Goal: Transaction & Acquisition: Purchase product/service

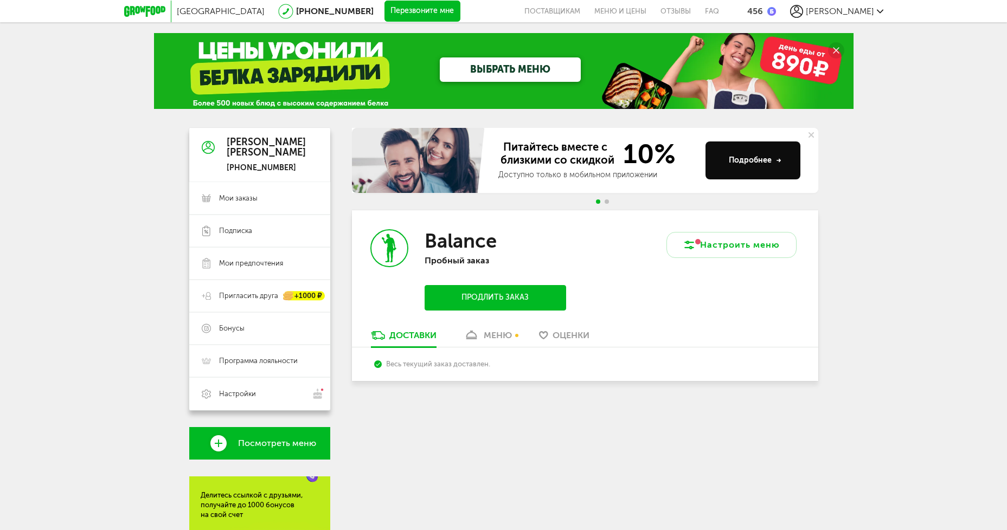
click at [268, 445] on span "Посмотреть меню" at bounding box center [277, 444] width 78 height 10
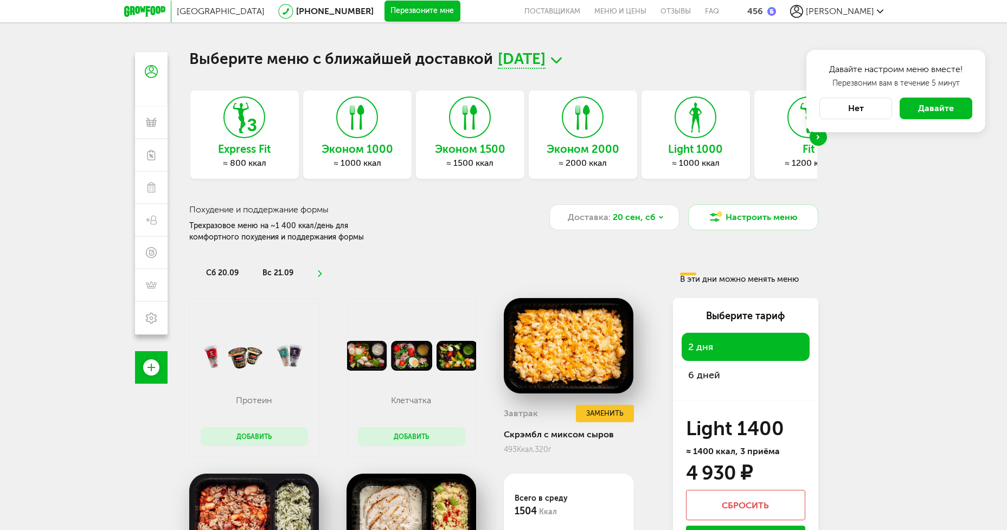
scroll to position [54, 0]
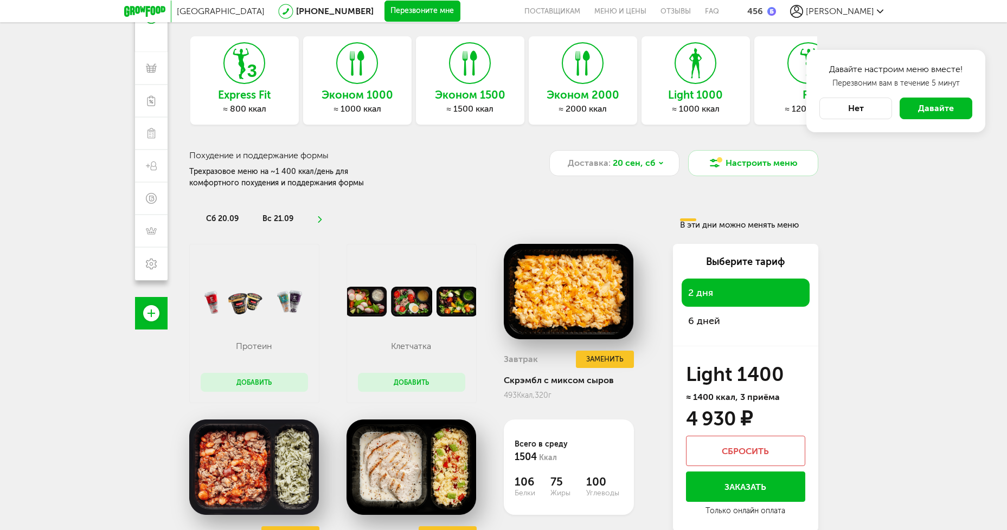
click at [722, 319] on span "6 дней" at bounding box center [745, 320] width 115 height 15
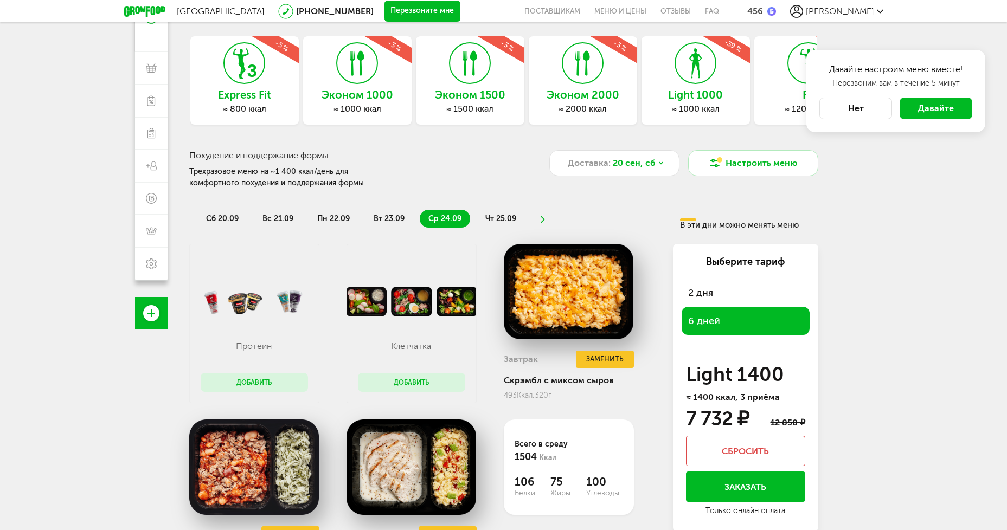
click at [217, 217] on span "сб 20.09" at bounding box center [222, 218] width 33 height 9
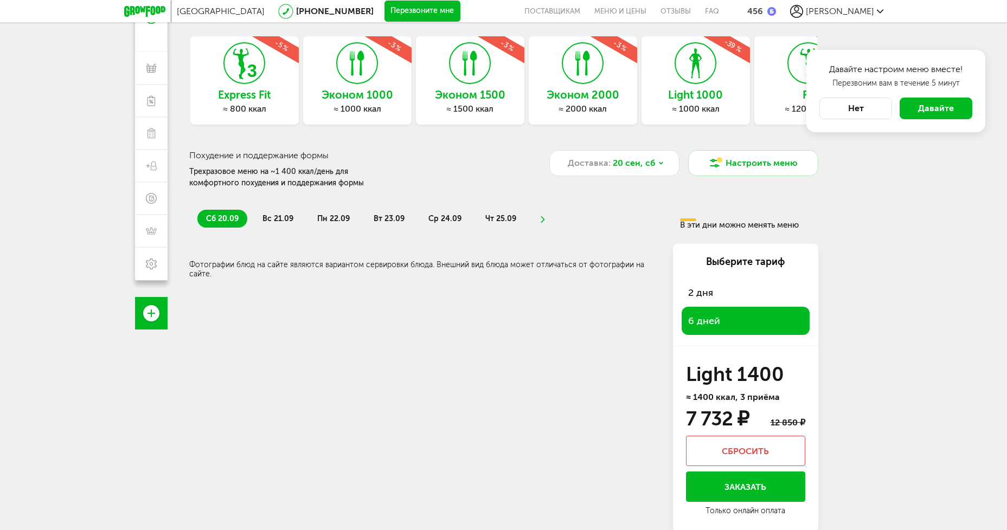
click at [284, 217] on span "вс 21.09" at bounding box center [277, 218] width 31 height 9
click at [318, 222] on span "пн 22.09" at bounding box center [333, 218] width 33 height 9
click at [382, 218] on span "вт 23.09" at bounding box center [389, 218] width 31 height 9
click at [458, 217] on span "ср 24.09" at bounding box center [444, 218] width 33 height 9
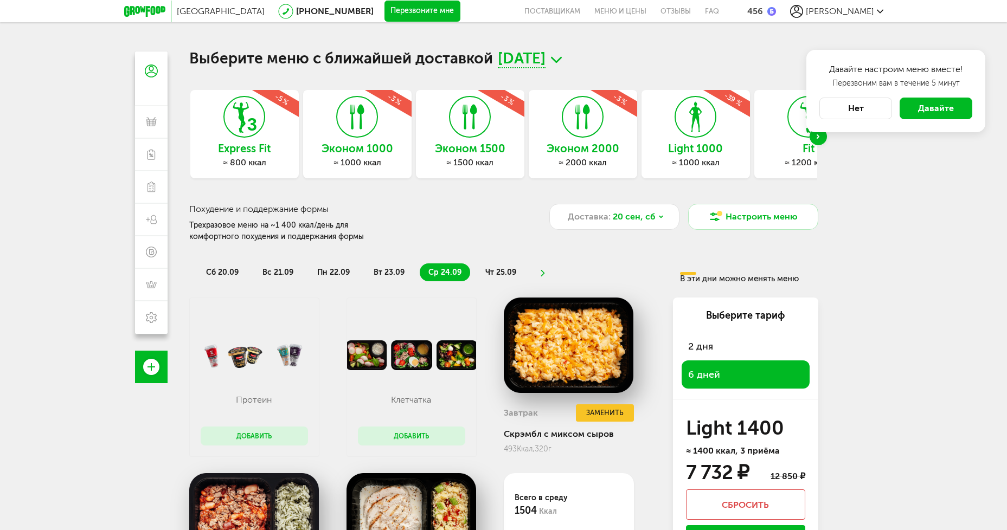
scroll to position [0, 0]
click at [819, 143] on div "Next slide" at bounding box center [818, 137] width 17 height 17
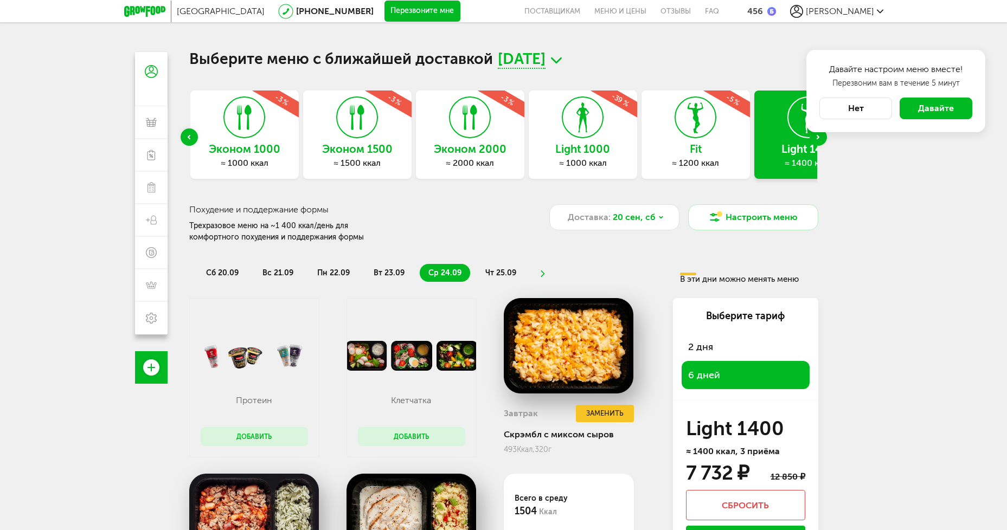
click at [819, 143] on div "Next slide" at bounding box center [818, 137] width 17 height 17
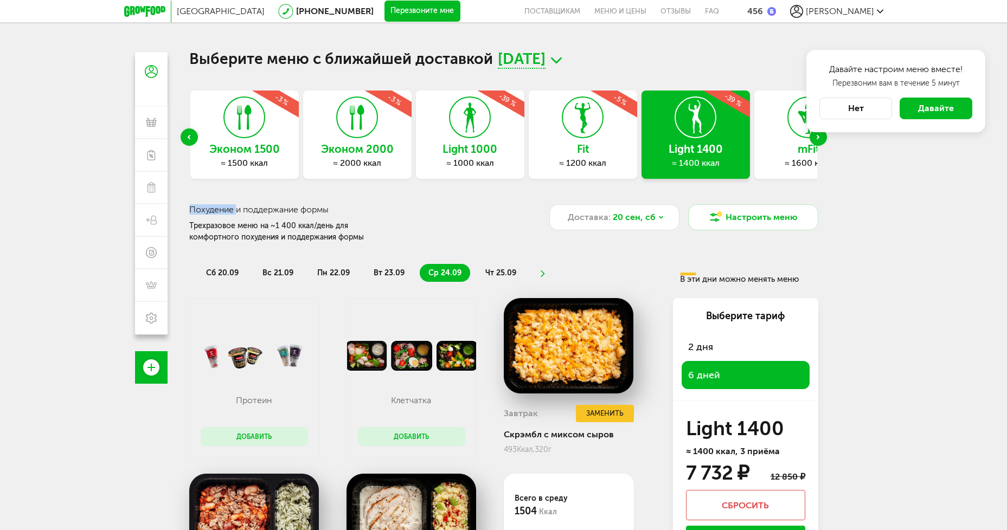
click at [819, 143] on div "Next slide" at bounding box center [818, 137] width 17 height 17
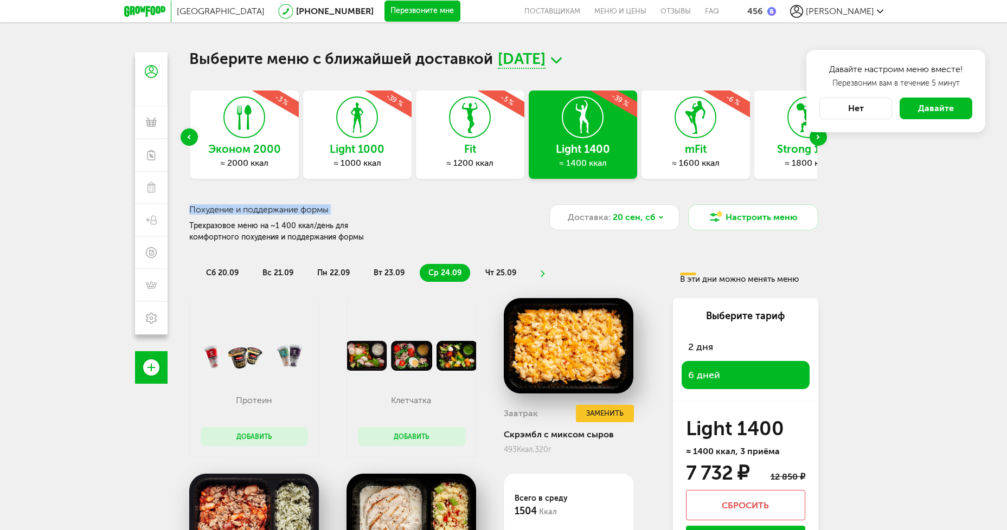
click at [819, 143] on div "Next slide" at bounding box center [818, 137] width 17 height 17
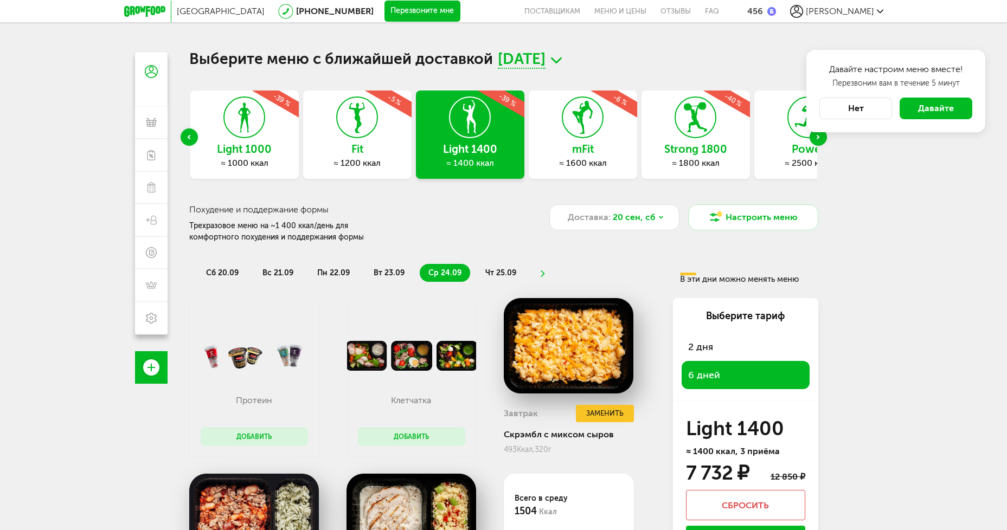
click at [819, 143] on div "Next slide" at bounding box center [818, 137] width 17 height 17
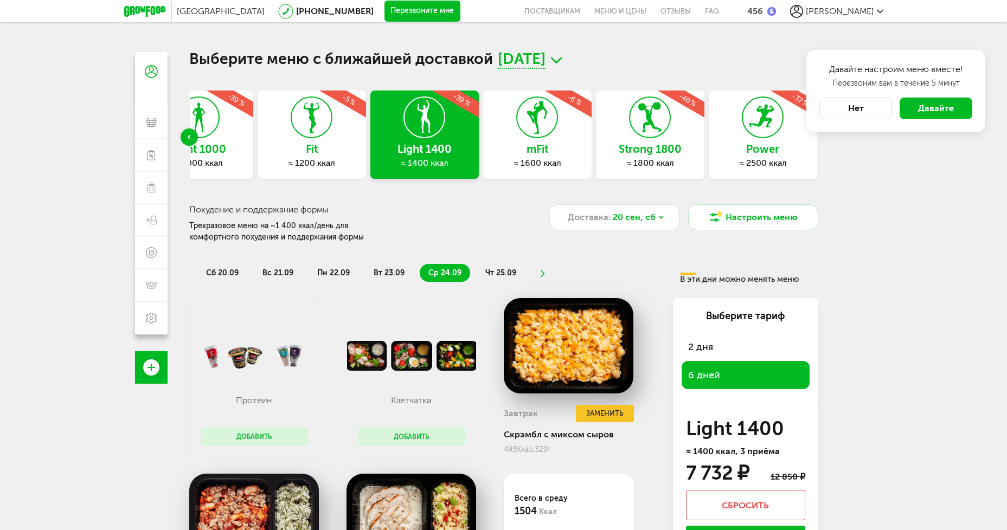
click at [192, 133] on div "Previous slide" at bounding box center [189, 137] width 17 height 17
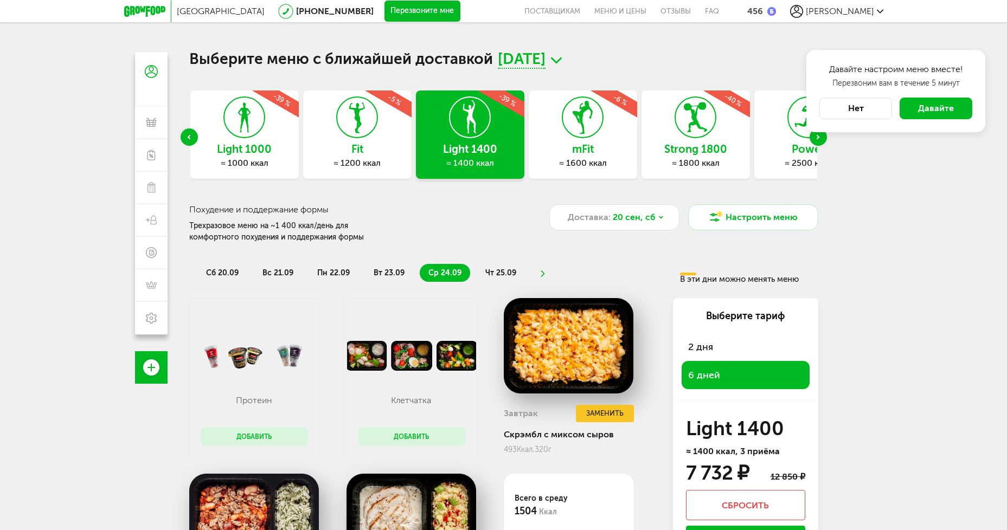
click at [192, 133] on div "Previous slide" at bounding box center [189, 137] width 17 height 17
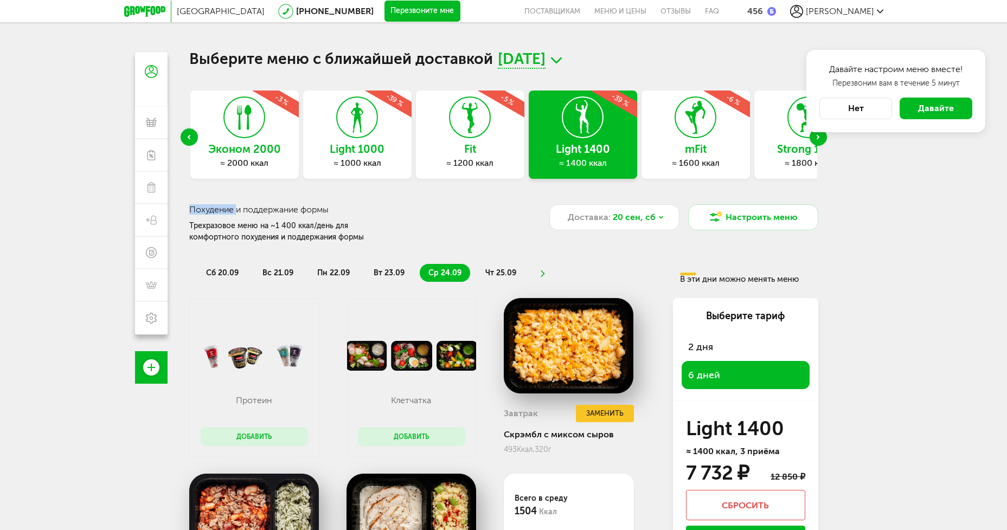
click at [192, 133] on div "Previous slide" at bounding box center [189, 137] width 17 height 17
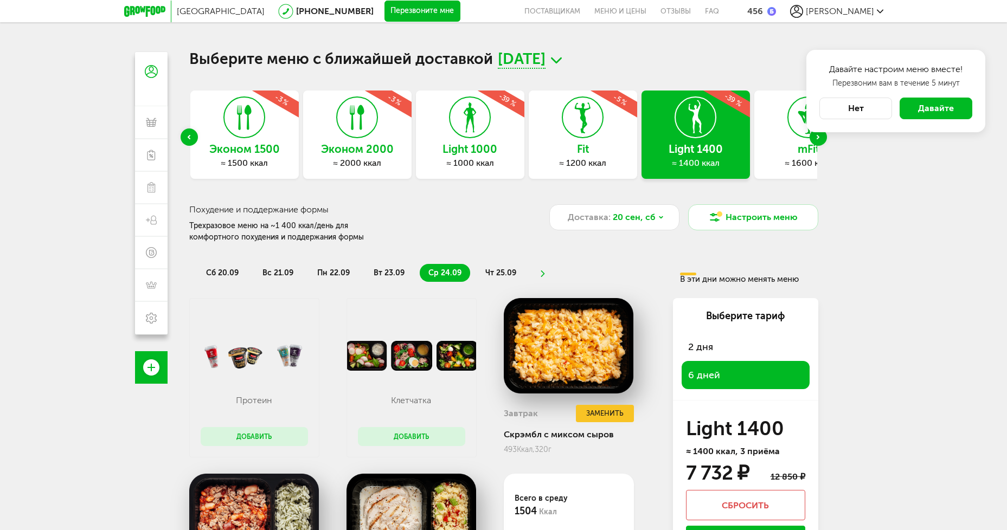
click at [192, 133] on div "Previous slide" at bounding box center [189, 137] width 17 height 17
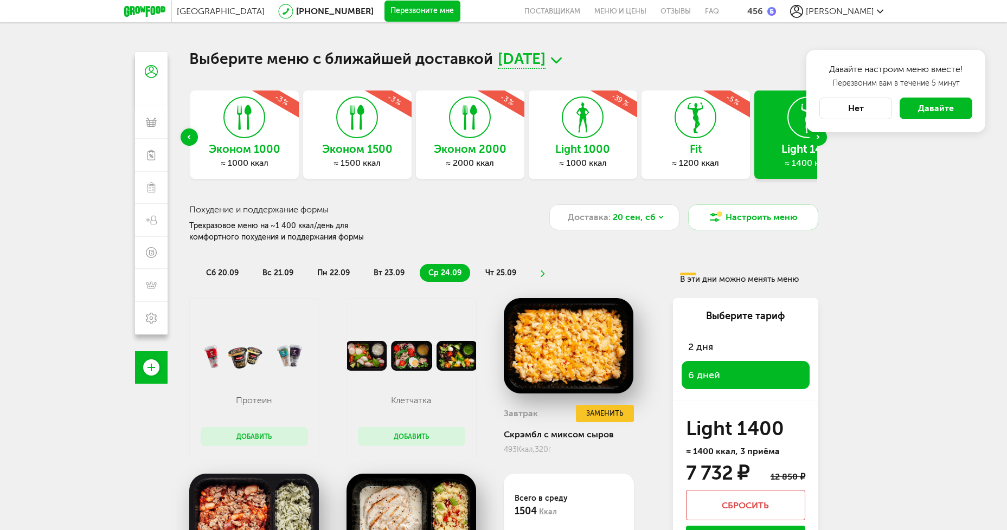
click at [493, 133] on div "Эконом 2000 ≈ 2000 ккал -3 %" at bounding box center [470, 135] width 108 height 88
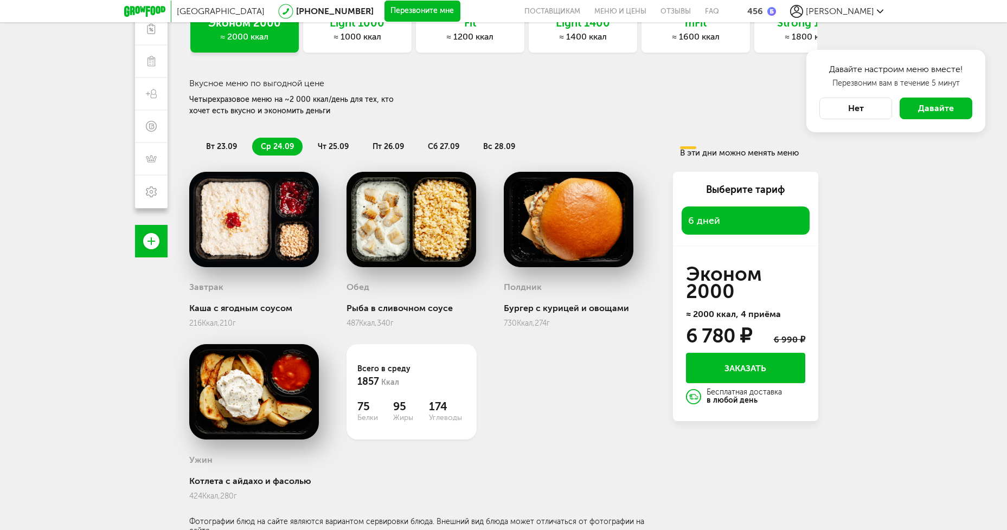
scroll to position [132, 0]
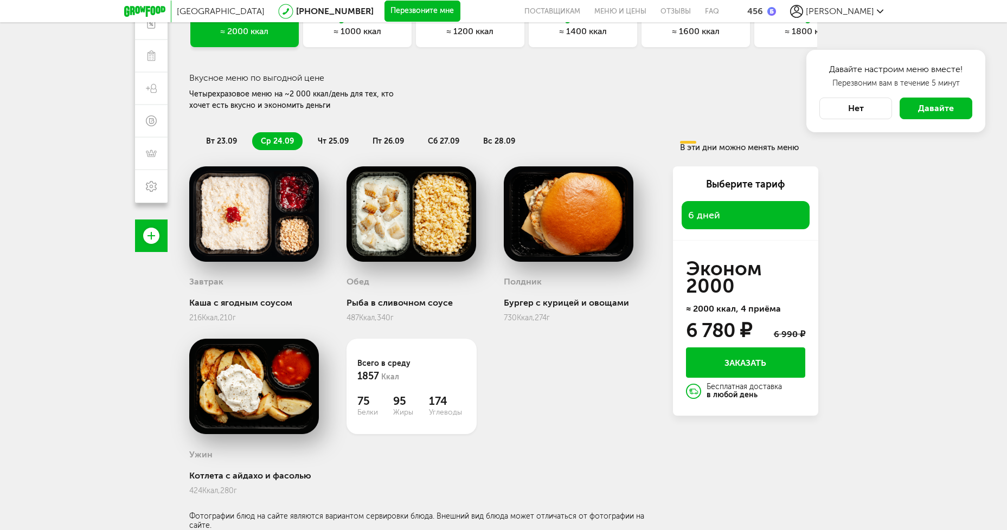
click at [334, 138] on span "чт 25.09" at bounding box center [333, 141] width 31 height 9
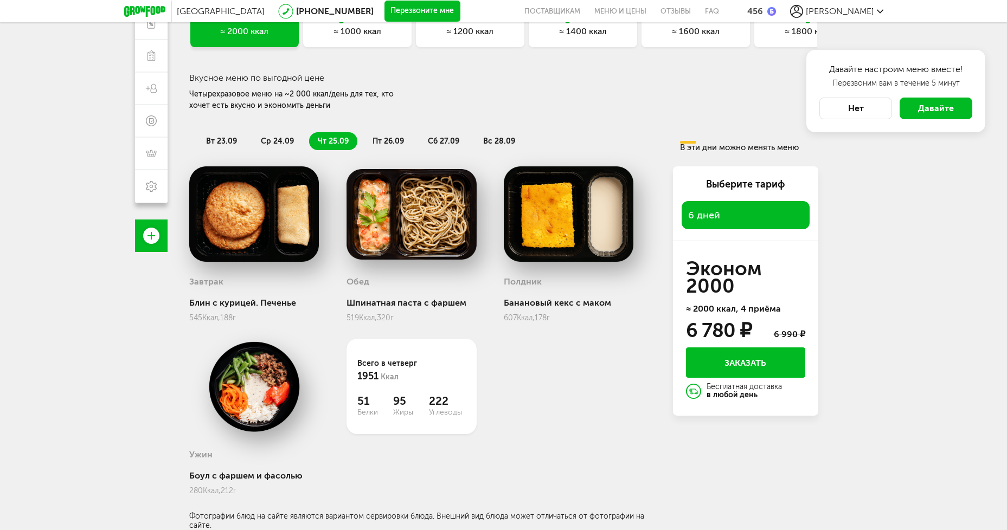
click at [382, 138] on span "пт 26.09" at bounding box center [388, 141] width 31 height 9
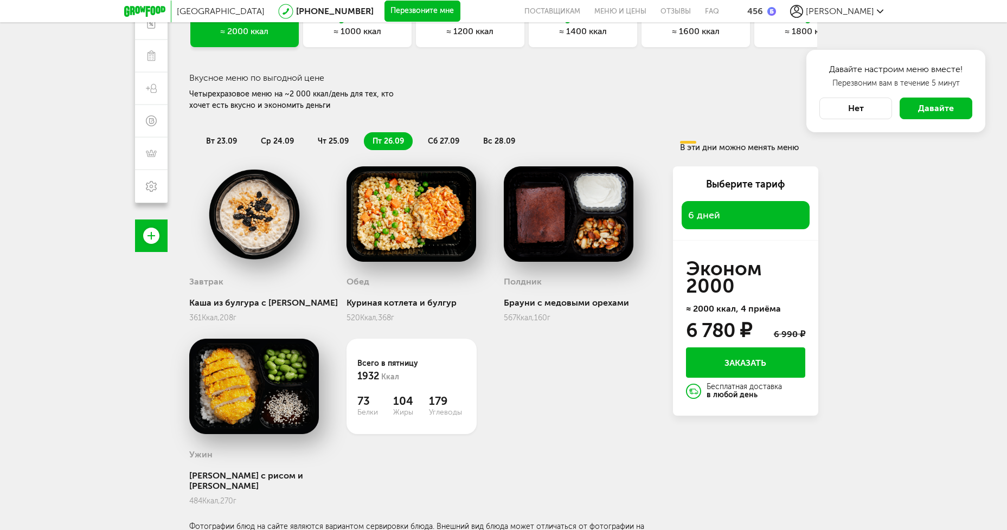
click at [448, 142] on span "сб 27.09" at bounding box center [443, 141] width 31 height 9
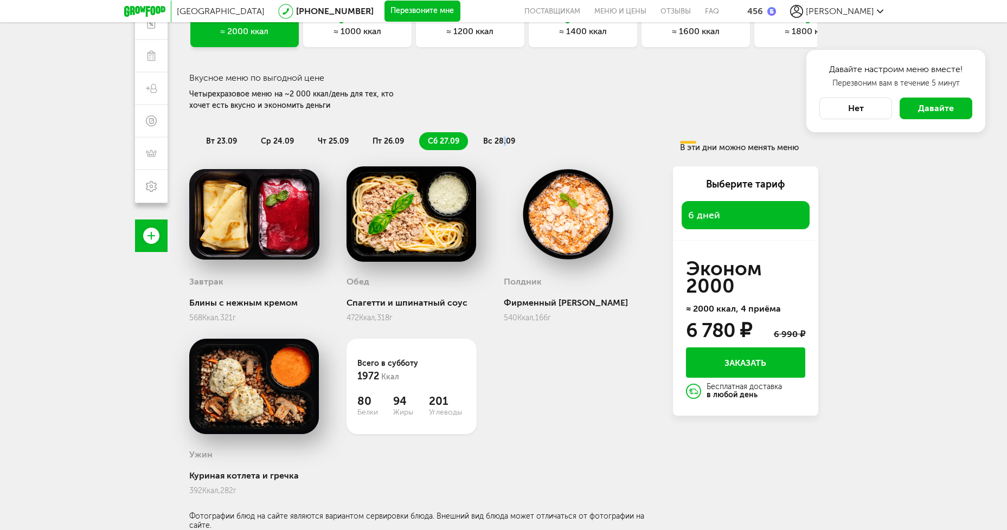
click at [503, 138] on span "вс 28.09" at bounding box center [499, 141] width 32 height 9
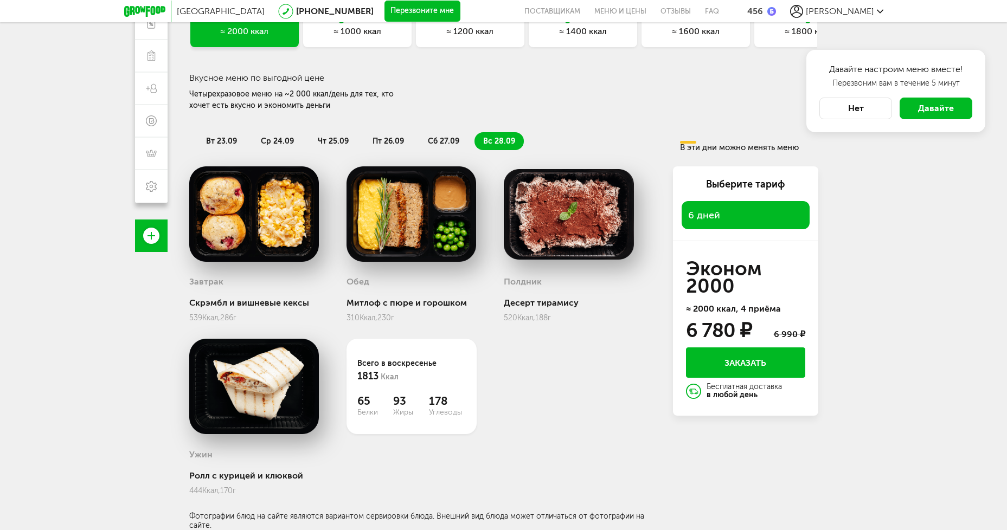
click at [283, 134] on li "ср 24.09" at bounding box center [277, 141] width 50 height 18
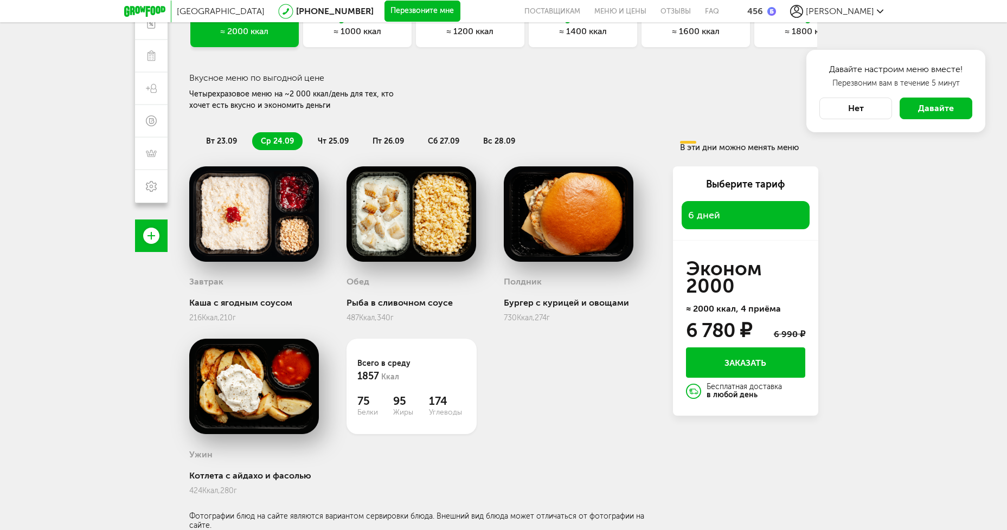
click at [332, 138] on span "чт 25.09" at bounding box center [333, 141] width 31 height 9
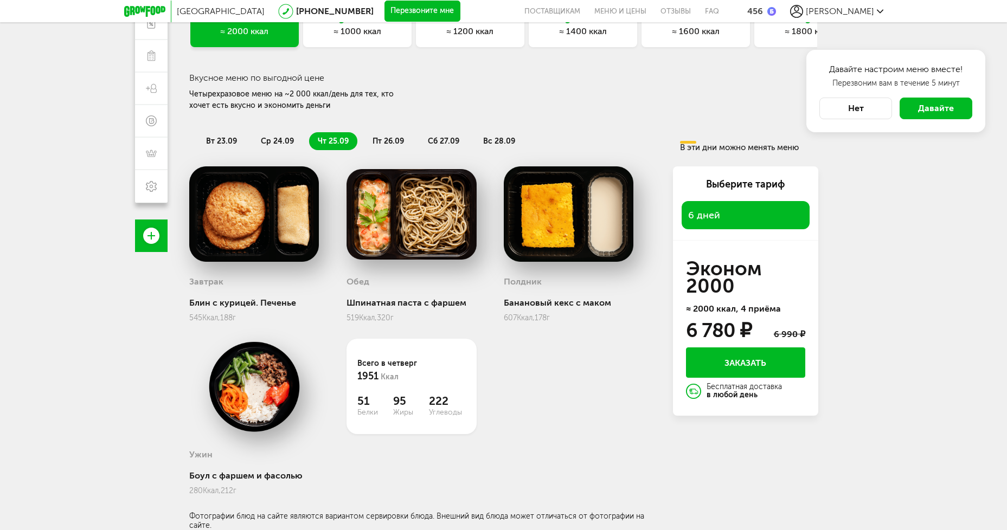
click at [396, 141] on span "пт 26.09" at bounding box center [388, 141] width 31 height 9
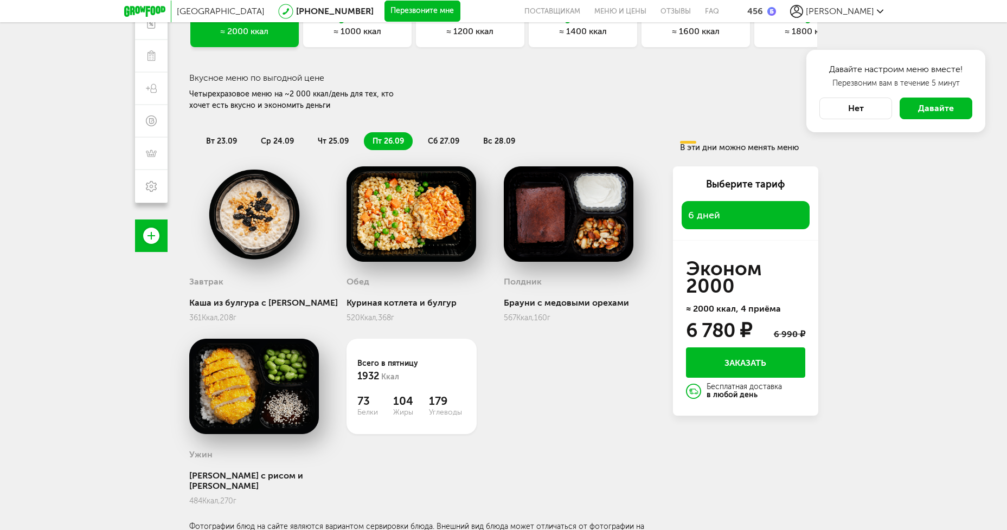
click at [440, 137] on span "сб 27.09" at bounding box center [443, 141] width 31 height 9
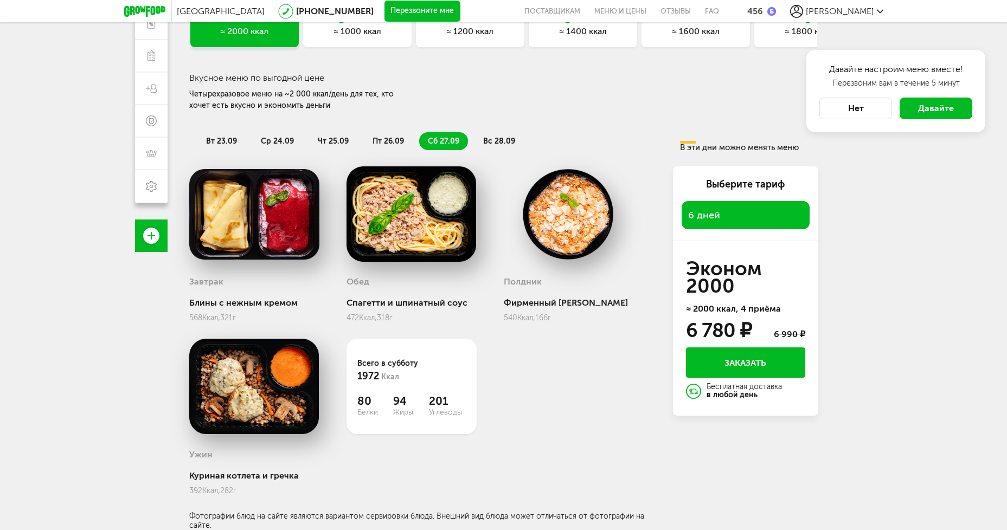
click at [379, 134] on li "пт 26.09" at bounding box center [388, 141] width 49 height 18
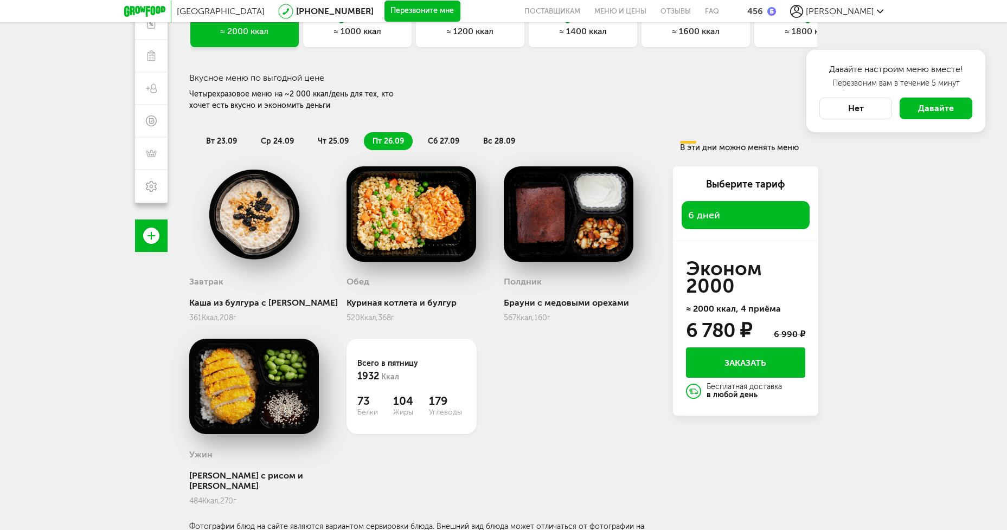
click at [322, 135] on li "чт 25.09" at bounding box center [333, 141] width 48 height 18
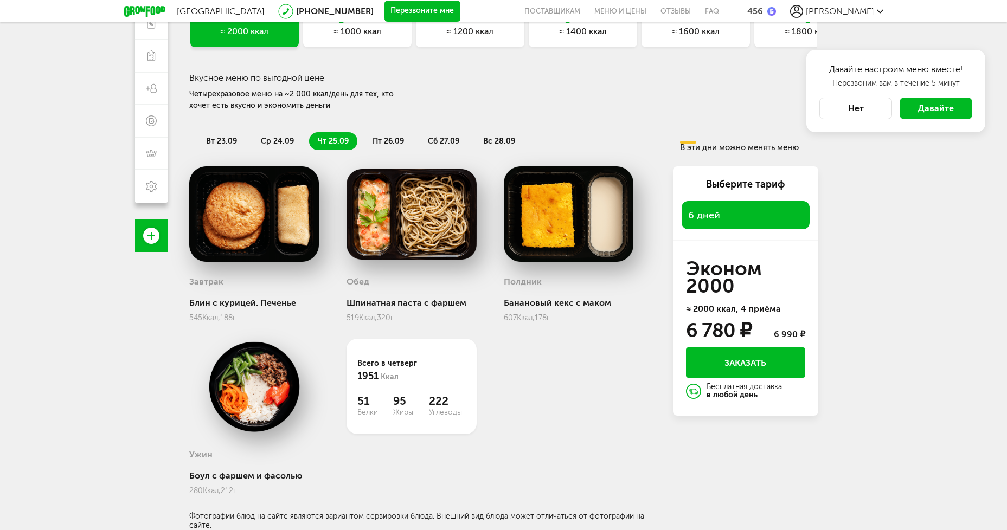
click at [285, 136] on li "ср 24.09" at bounding box center [277, 141] width 50 height 18
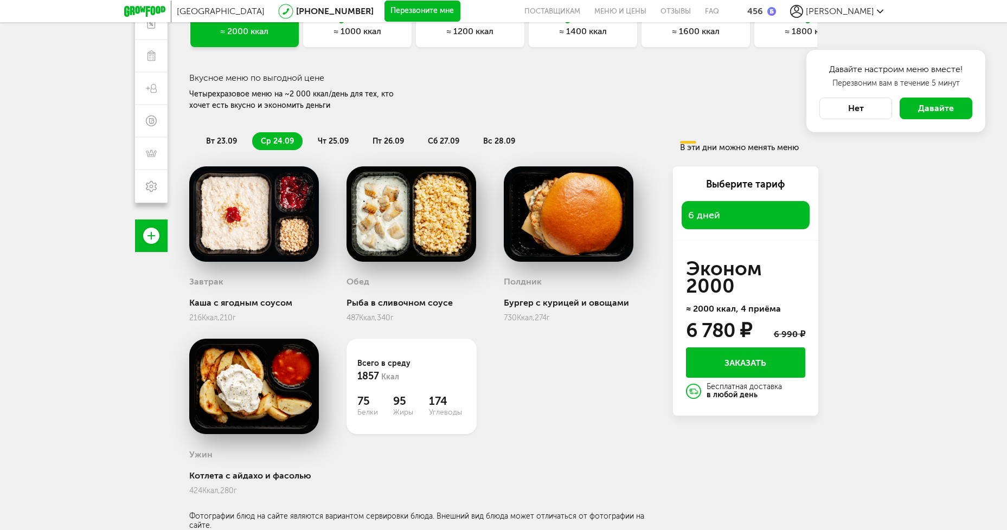
click at [561, 222] on img at bounding box center [569, 213] width 130 height 95
click at [529, 309] on div "Полдник Бургер с курицей и овощами 730 Ккал, 274 г" at bounding box center [569, 293] width 130 height 60
click at [513, 270] on div "Полдник Бургер с курицей и овощами 730 Ккал, 274 г" at bounding box center [569, 293] width 130 height 60
click at [514, 280] on h3 "Полдник" at bounding box center [523, 282] width 38 height 10
click at [512, 283] on h3 "Полдник" at bounding box center [523, 282] width 38 height 10
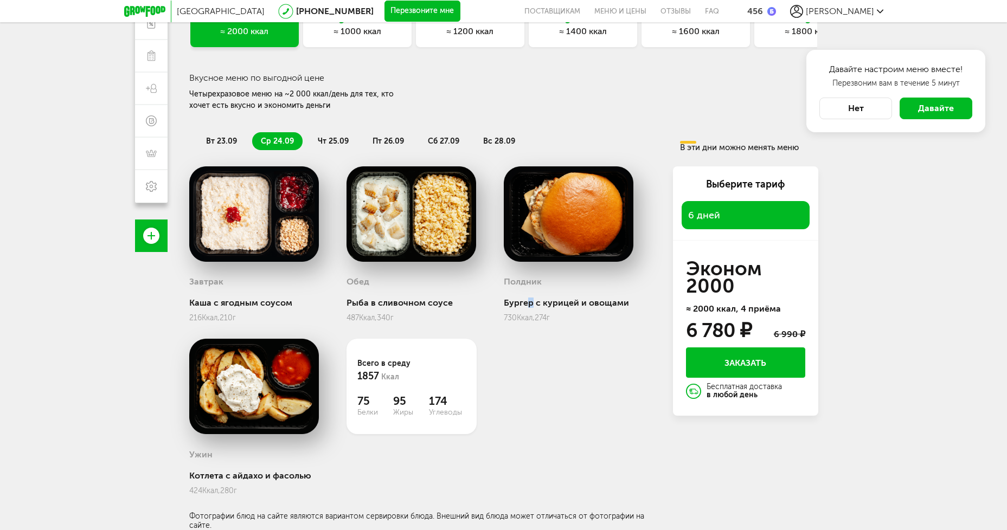
click at [530, 300] on div "Бургер с курицей и овощами" at bounding box center [569, 303] width 130 height 10
click at [532, 316] on span "Ккал," at bounding box center [526, 317] width 18 height 9
click at [559, 302] on div "Бургер с курицей и овощами" at bounding box center [569, 303] width 130 height 10
click at [566, 237] on img at bounding box center [569, 213] width 130 height 95
